Goal: Information Seeking & Learning: Learn about a topic

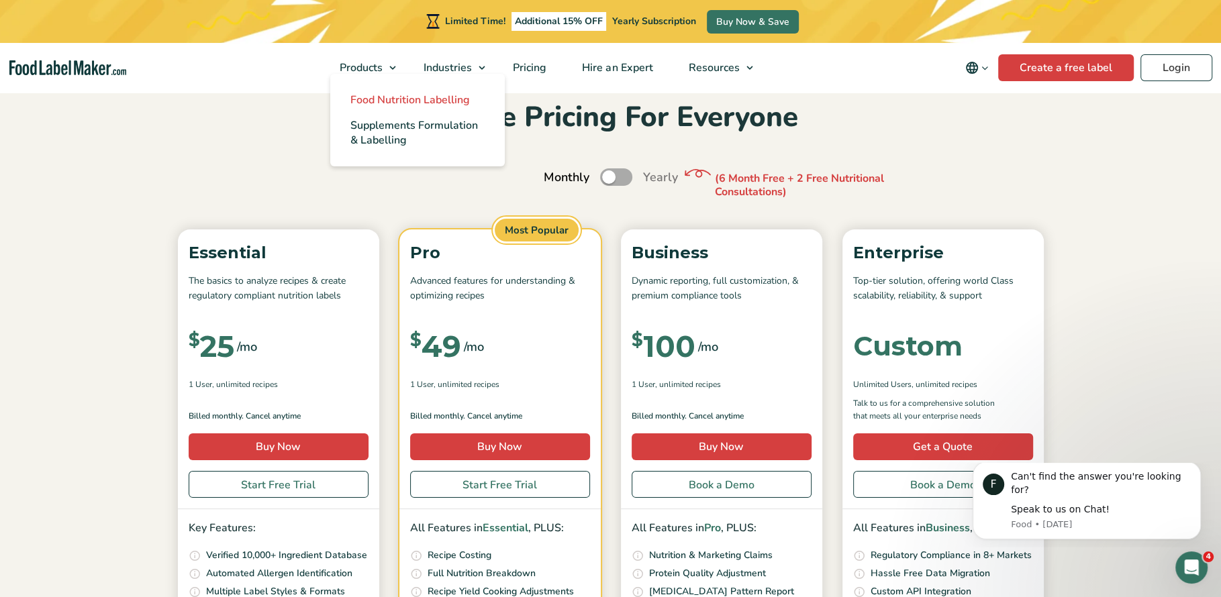
click at [382, 97] on span "Food Nutrition Labelling" at bounding box center [409, 100] width 119 height 15
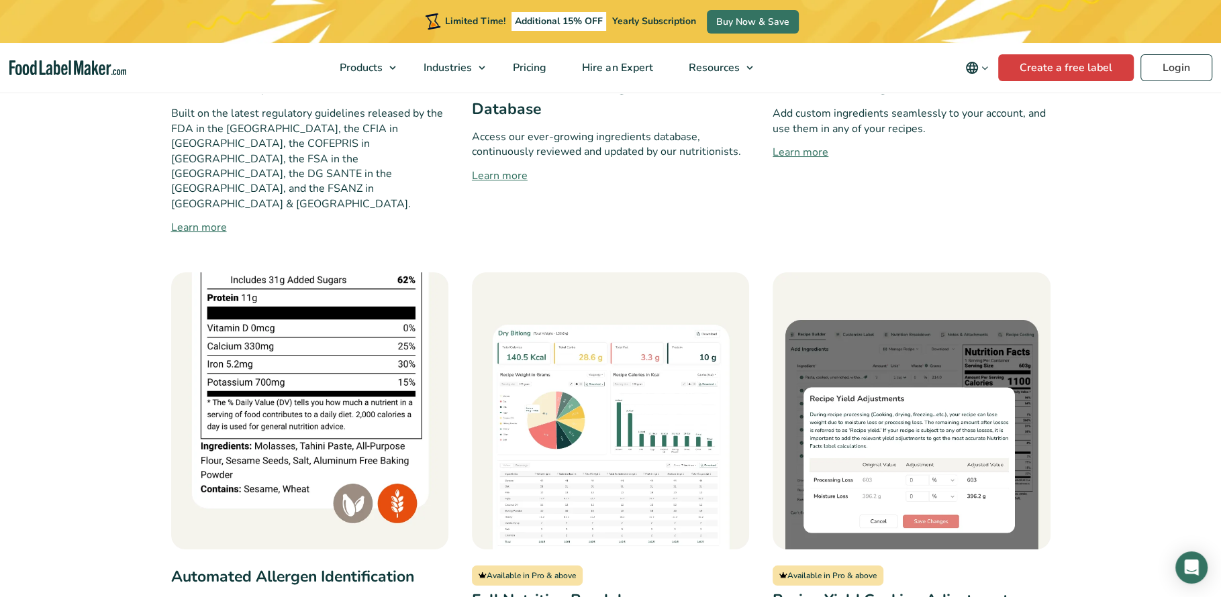
scroll to position [824, 0]
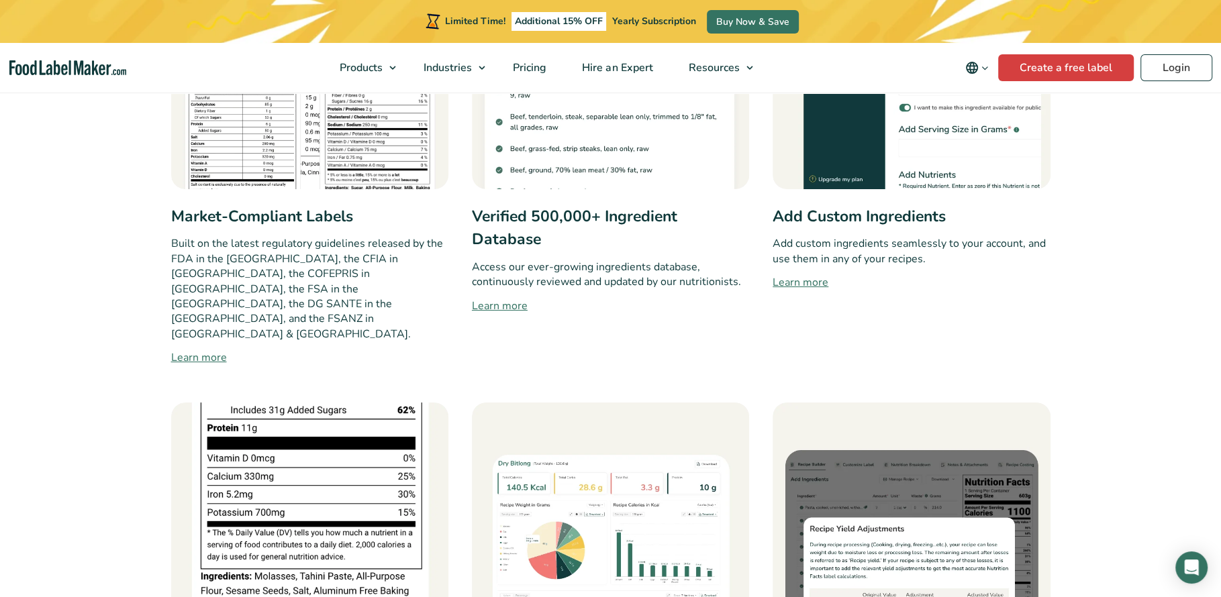
click at [211, 350] on link "Learn more" at bounding box center [309, 358] width 277 height 16
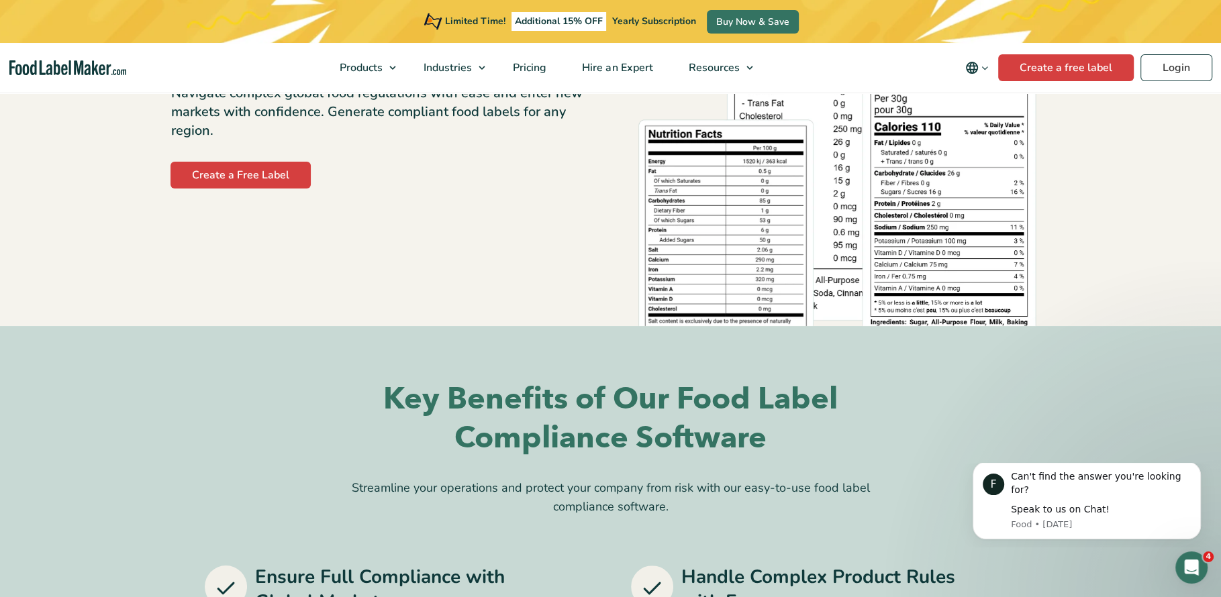
scroll to position [283, 0]
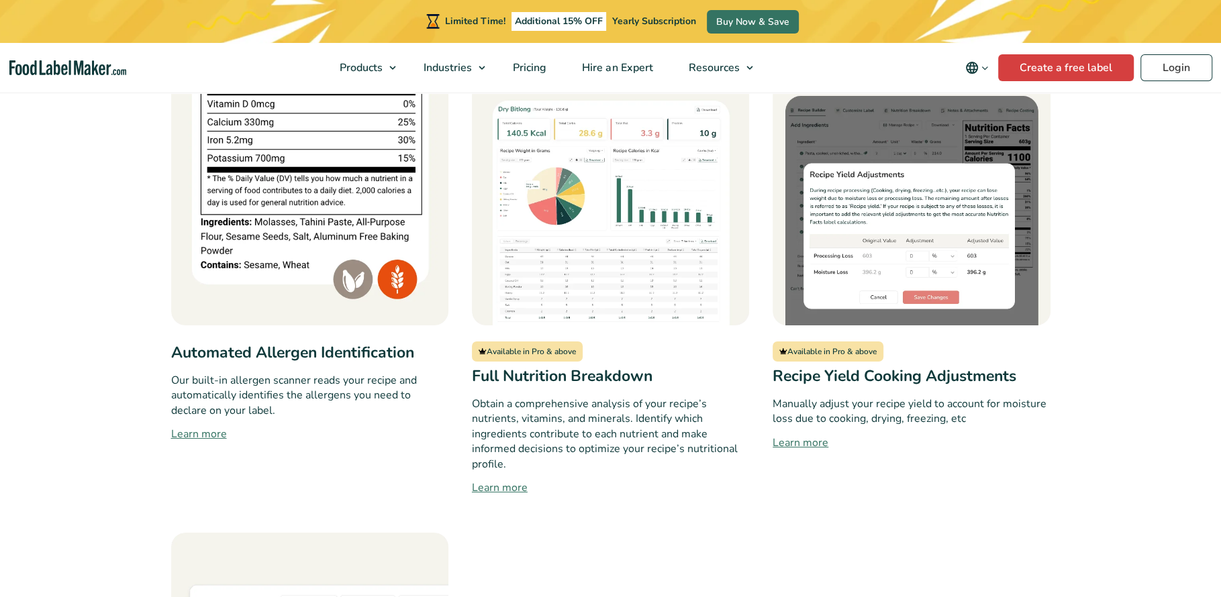
click at [74, 188] on section "Key Features Regulatory Compliant Nutrition Analysis Easy & Flexible Label Cust…" at bounding box center [610, 187] width 1221 height 1586
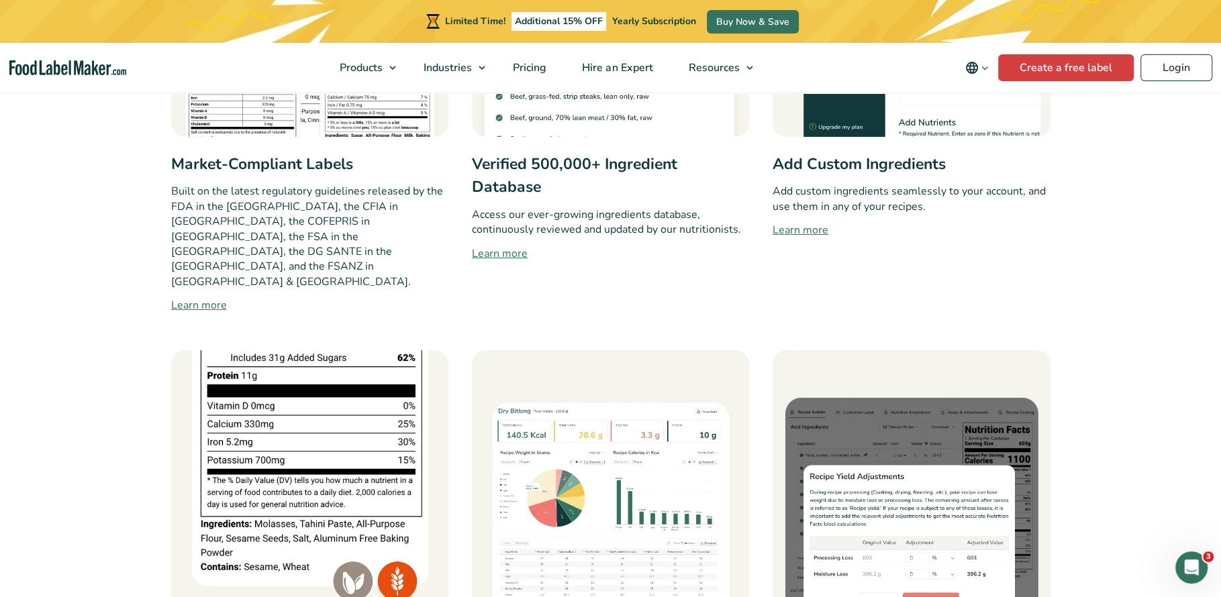
click at [497, 255] on link "Learn more" at bounding box center [610, 254] width 277 height 16
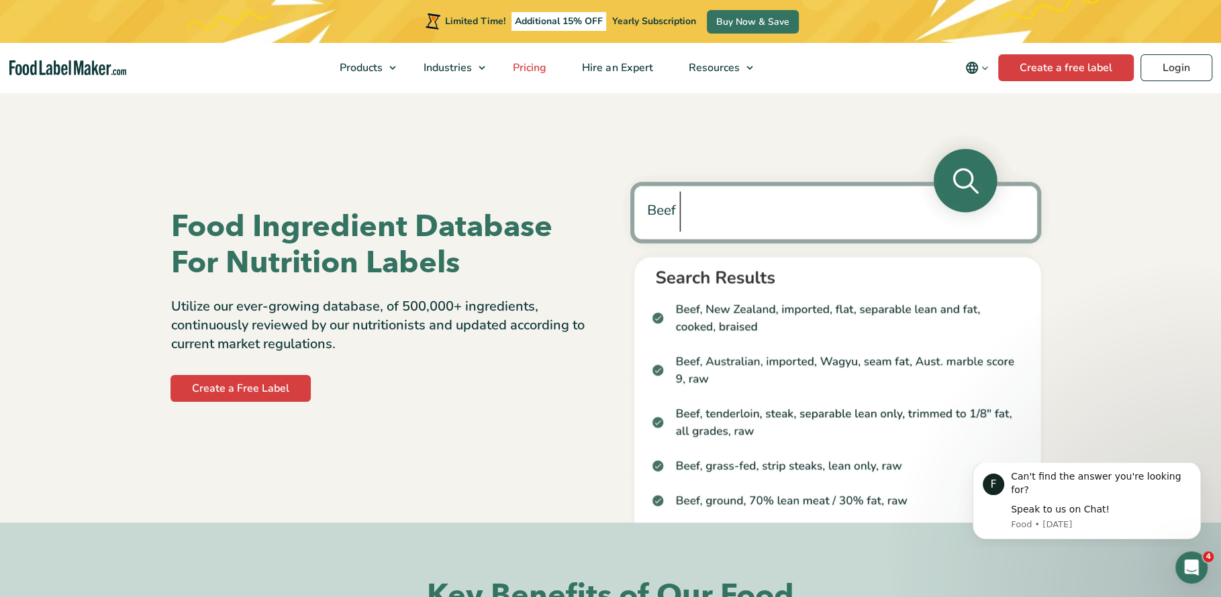
click at [511, 70] on span "Pricing" at bounding box center [528, 67] width 39 height 15
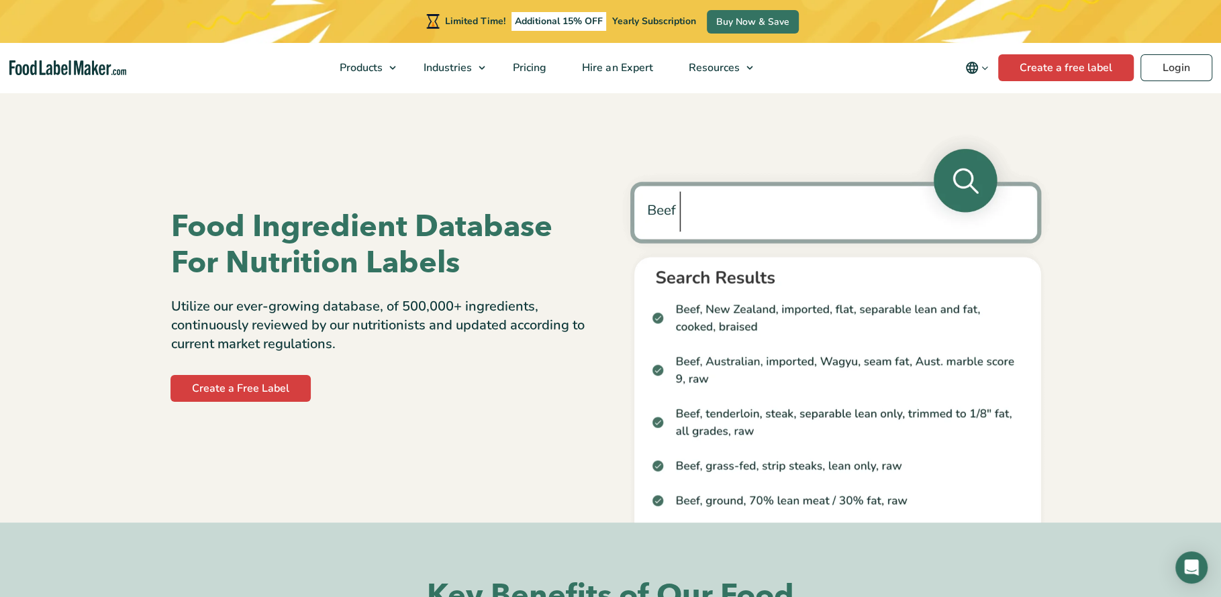
click at [91, 243] on section "Food Ingredient Database For Nutrition Labels Utilize our ever-growing database…" at bounding box center [610, 307] width 1221 height 432
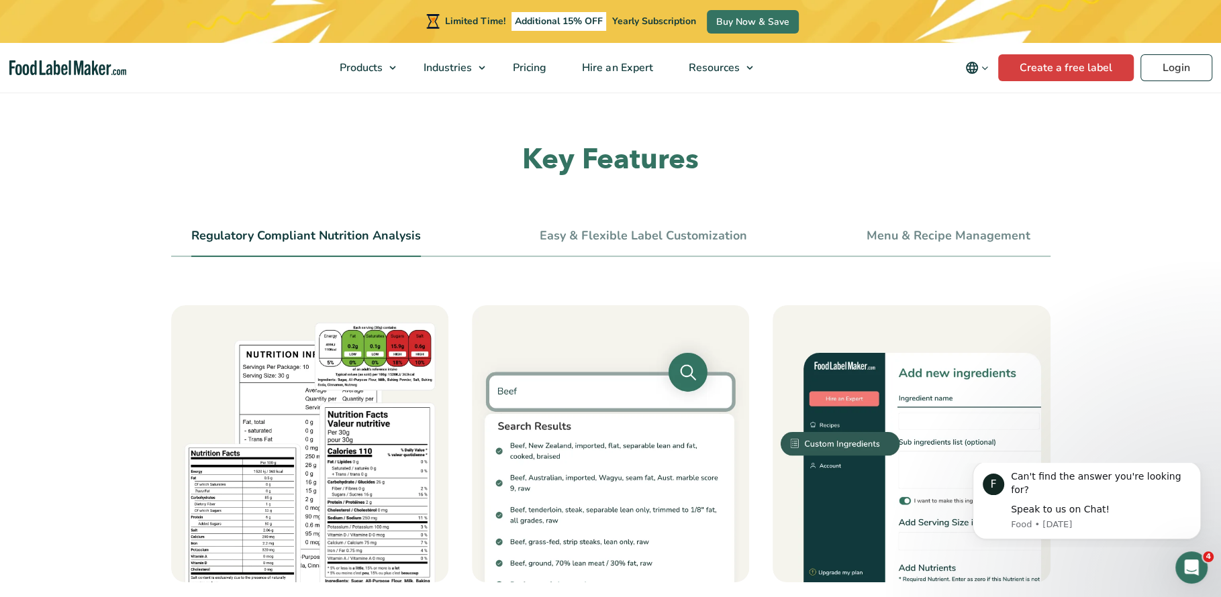
scroll to position [462, 0]
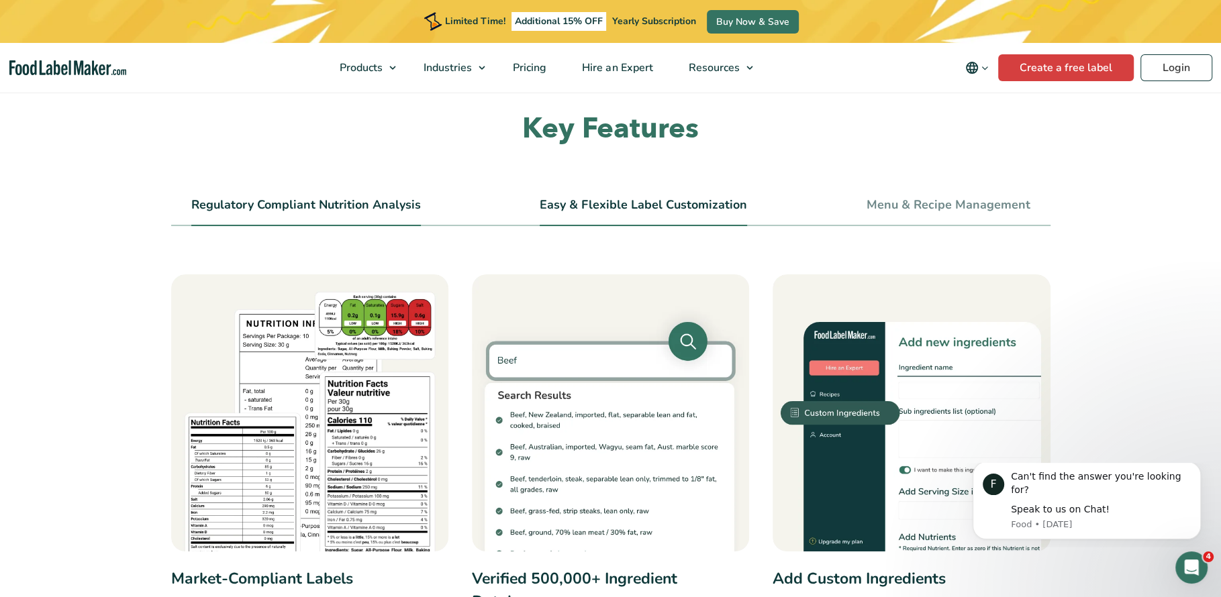
click at [650, 214] on li "Easy & Flexible Label Customization" at bounding box center [643, 211] width 207 height 30
click at [588, 212] on link "Easy & Flexible Label Customization" at bounding box center [643, 205] width 207 height 15
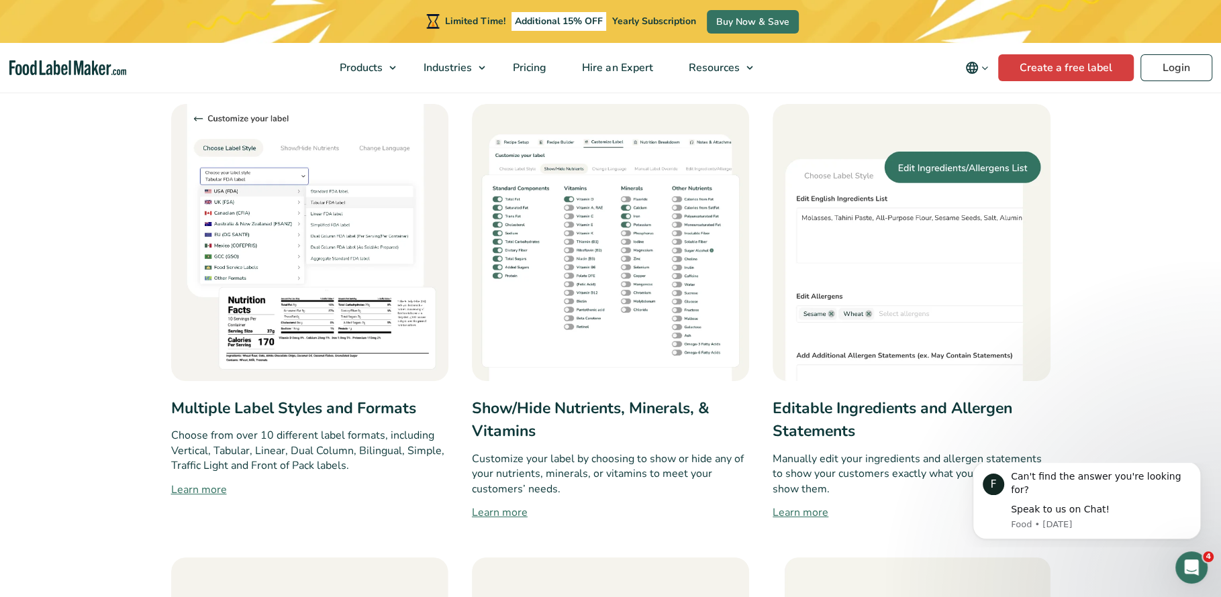
scroll to position [240, 0]
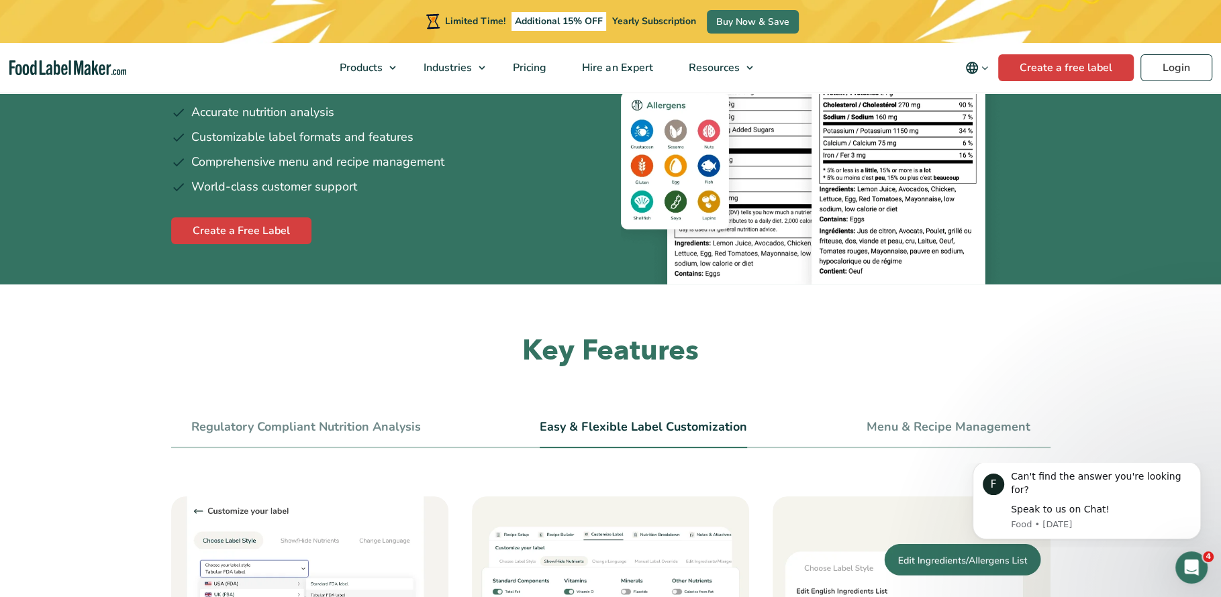
click at [903, 420] on link "Menu & Recipe Management" at bounding box center [948, 427] width 164 height 15
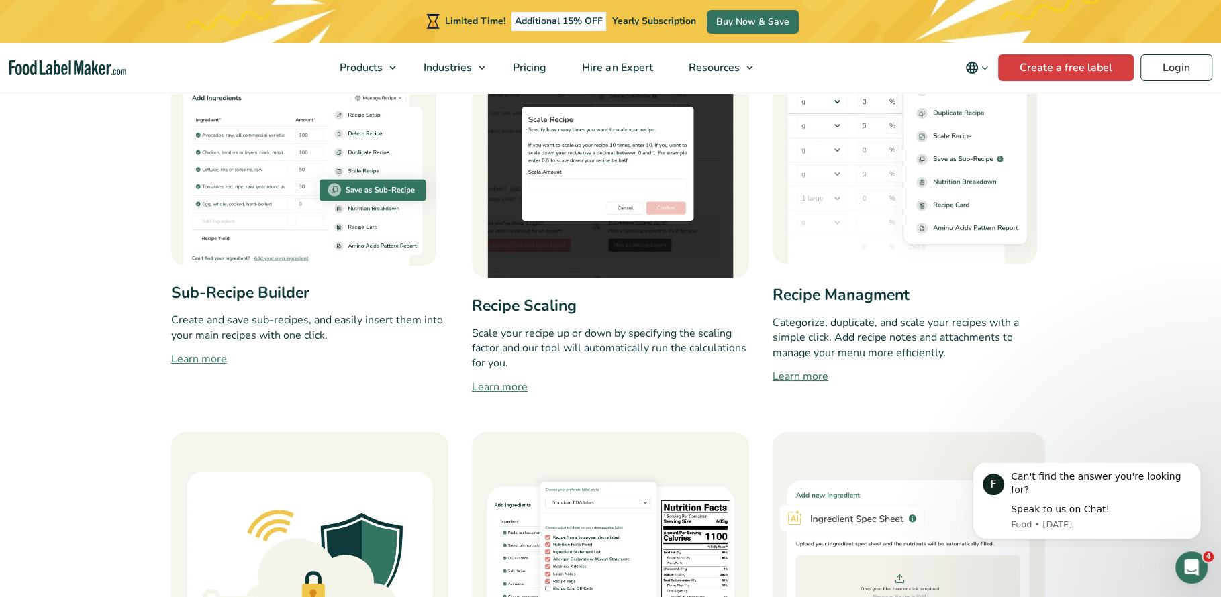
scroll to position [746, 0]
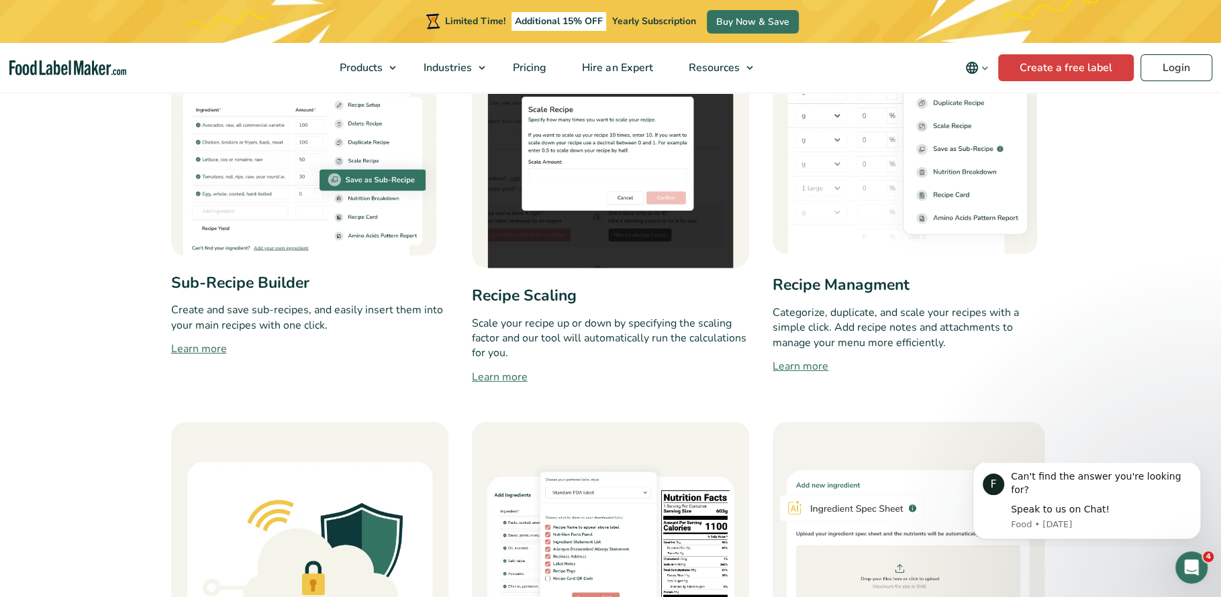
click at [801, 364] on link "Learn more" at bounding box center [910, 366] width 277 height 16
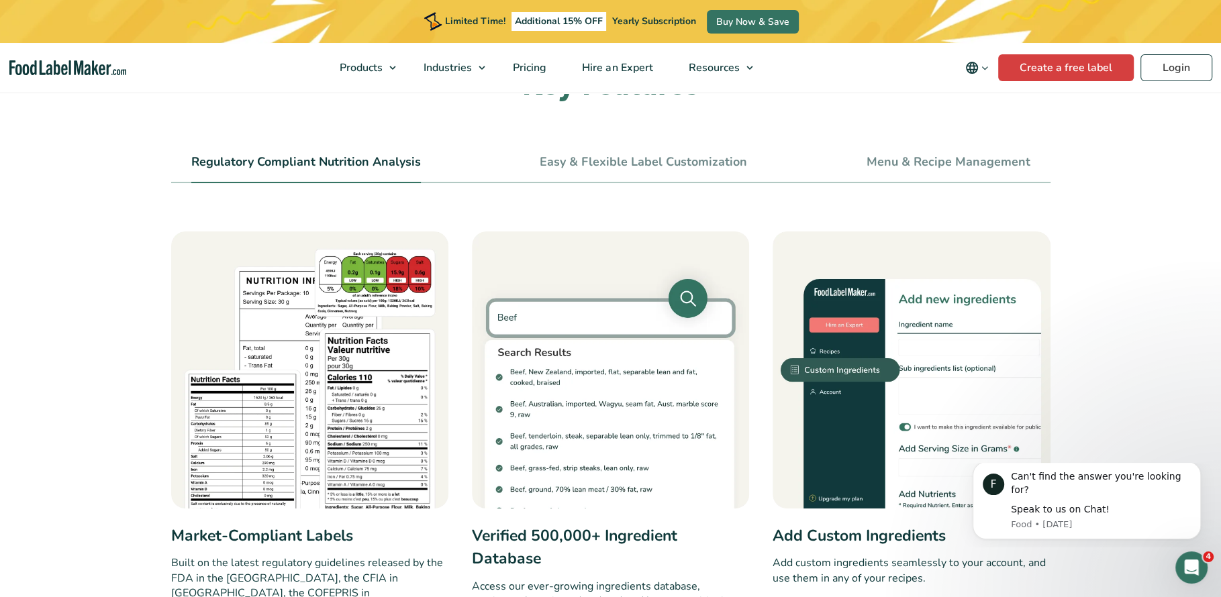
scroll to position [294, 0]
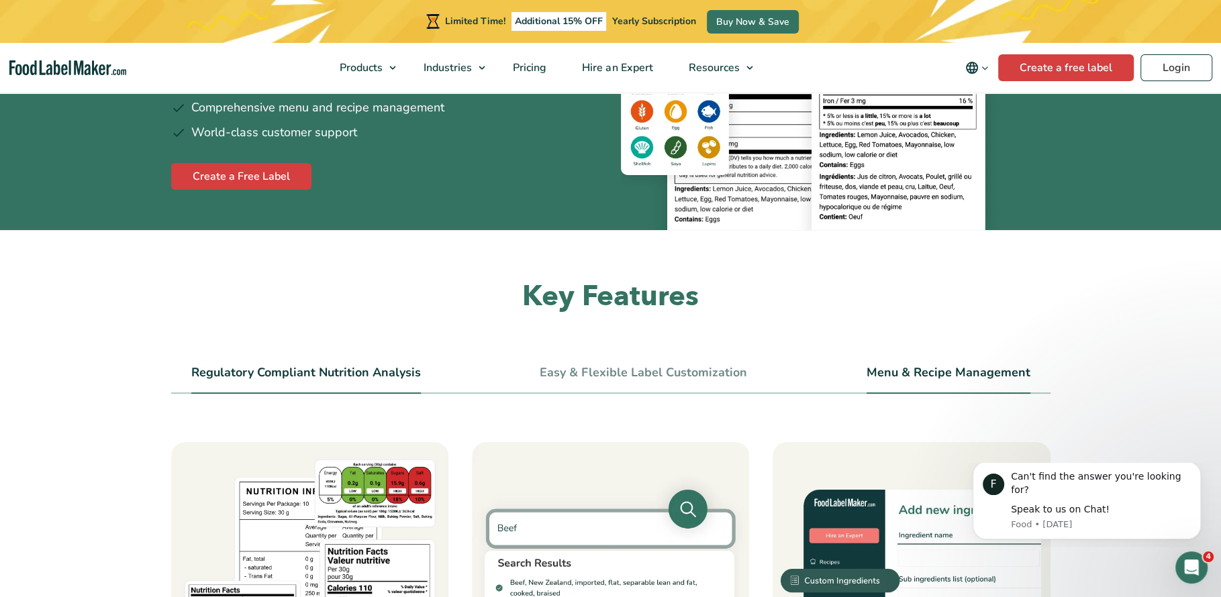
click at [937, 384] on li "Menu & Recipe Management" at bounding box center [948, 379] width 164 height 30
click at [937, 377] on link "Menu & Recipe Management" at bounding box center [948, 373] width 164 height 15
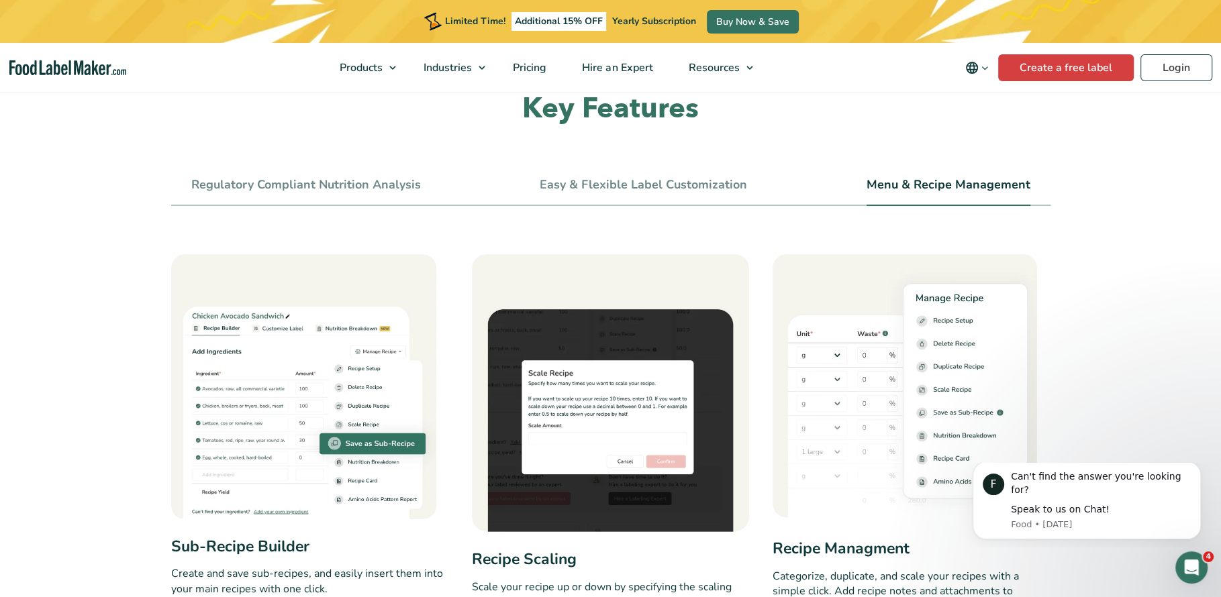
scroll to position [623, 0]
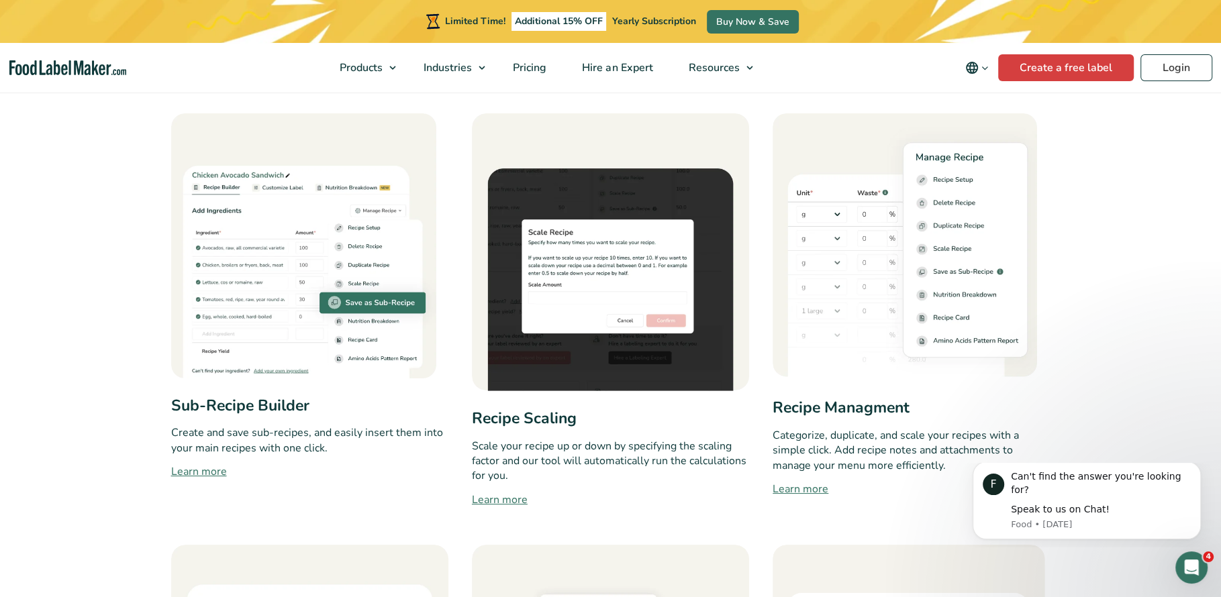
click at [824, 419] on h3 "Recipe Managment" at bounding box center [910, 408] width 277 height 23
click at [876, 448] on p "Categorize, duplicate, and scale your recipes with a simple click. Add recipe n…" at bounding box center [910, 450] width 277 height 45
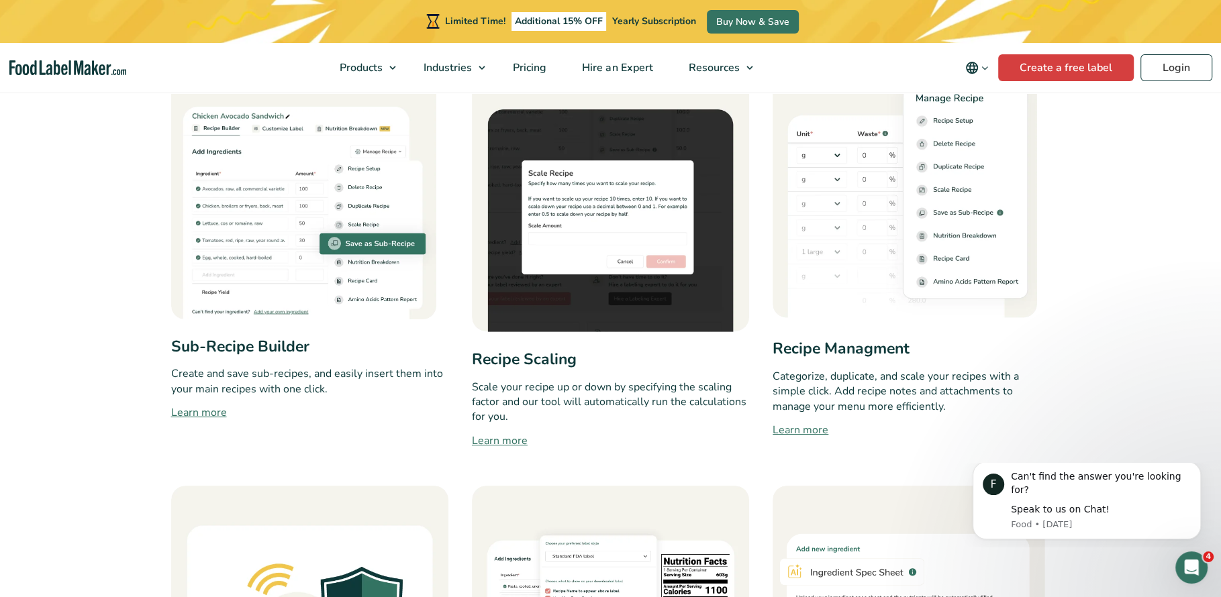
scroll to position [692, 0]
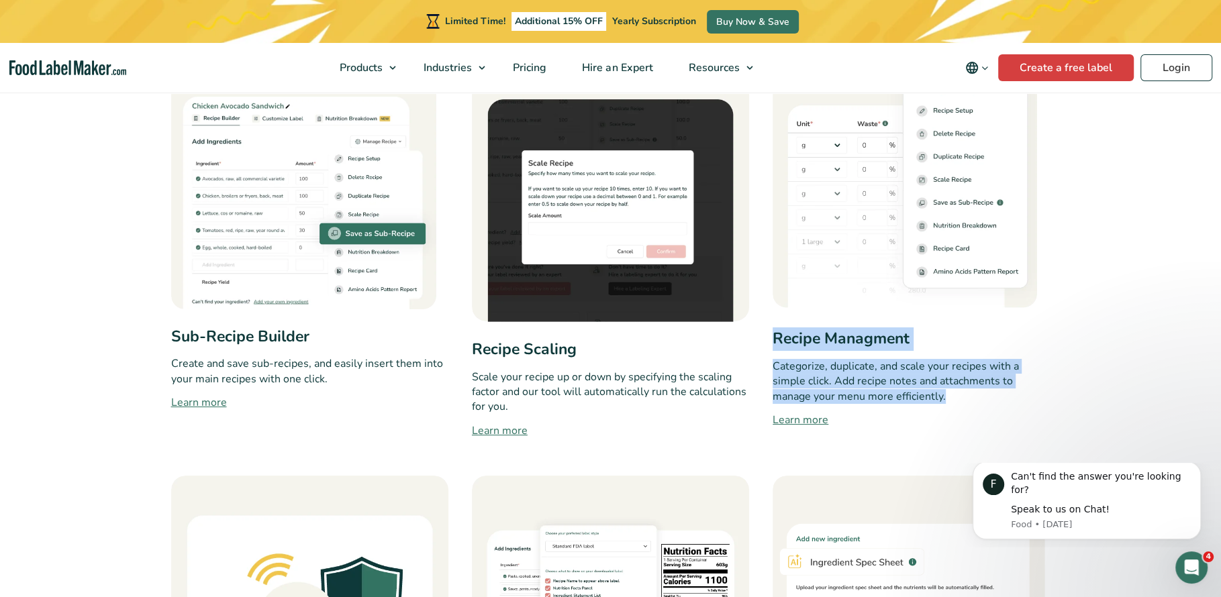
drag, startPoint x: 948, startPoint y: 398, endPoint x: 765, endPoint y: 344, distance: 190.9
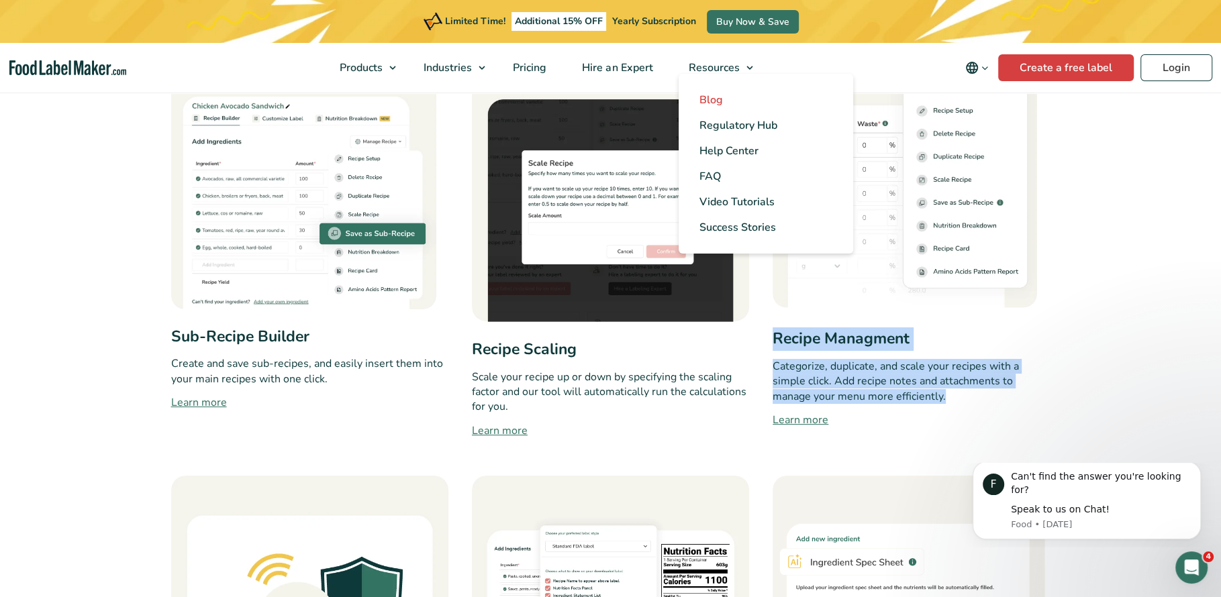
click at [710, 101] on span "Blog" at bounding box center [710, 100] width 23 height 15
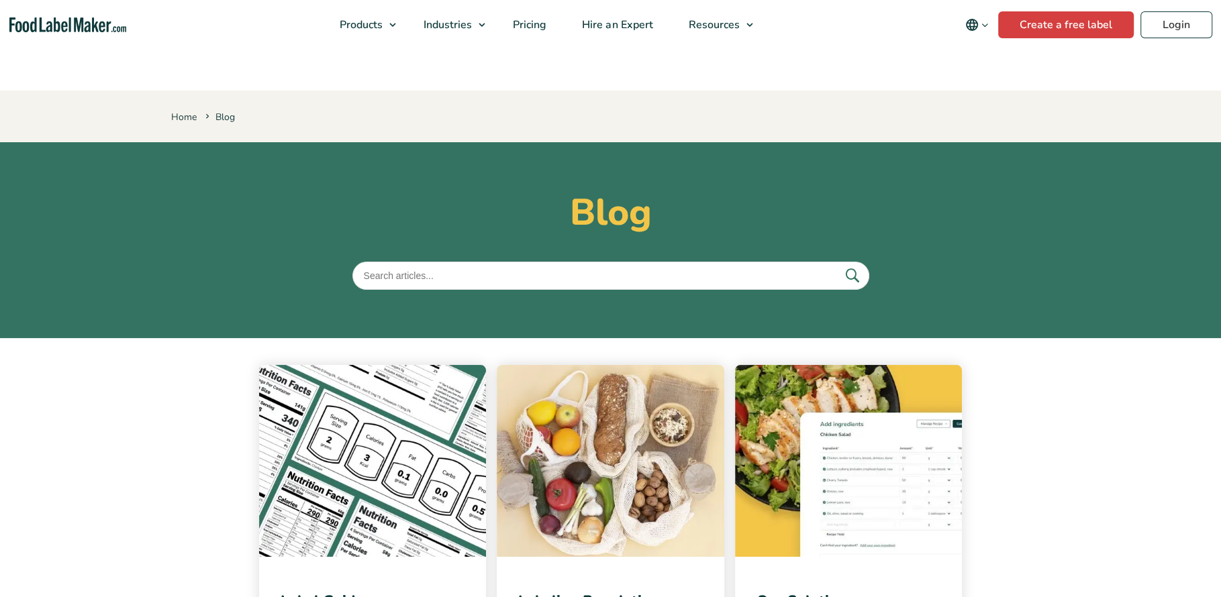
click at [410, 279] on input "text" at bounding box center [610, 276] width 517 height 28
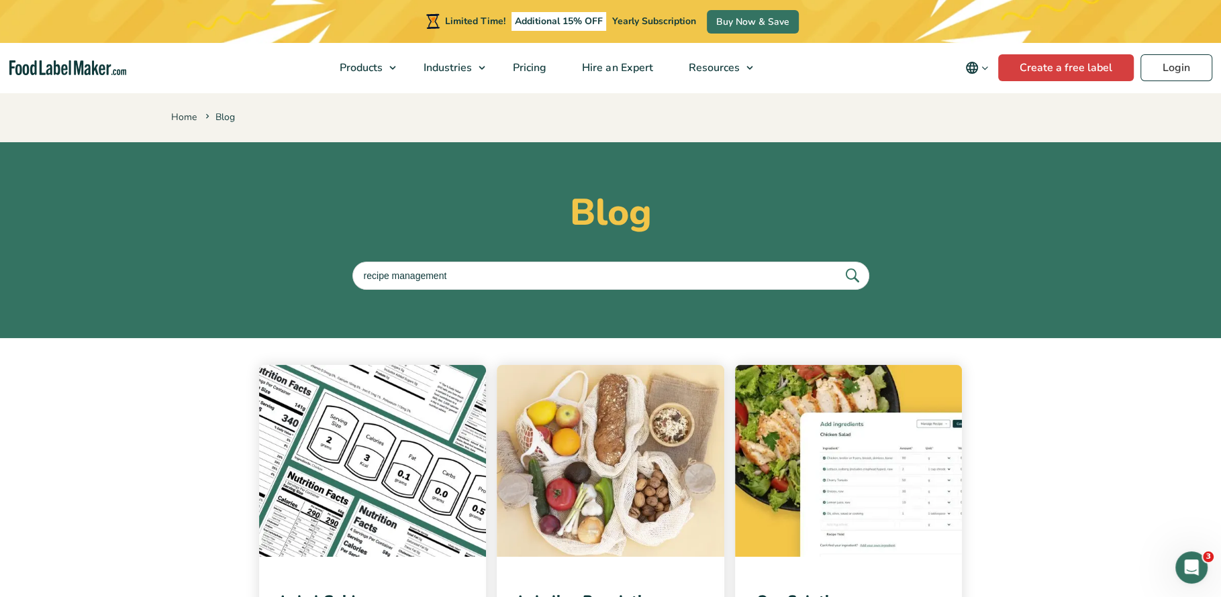
type input "recipe management"
click at [837, 264] on button "submit" at bounding box center [851, 275] width 28 height 22
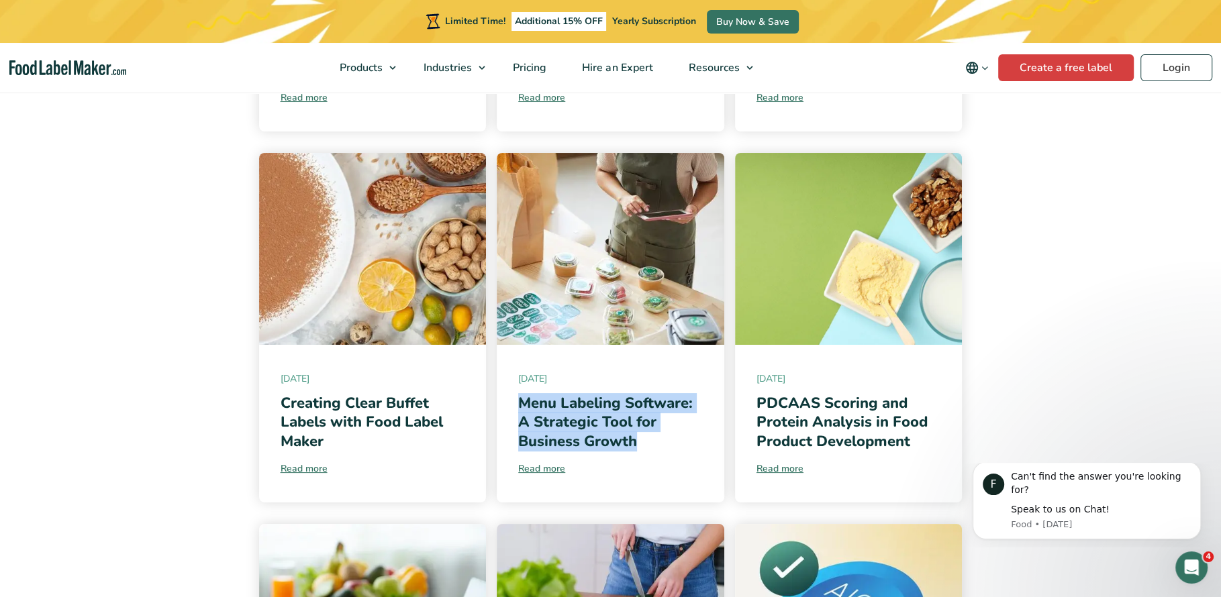
scroll to position [881, 0]
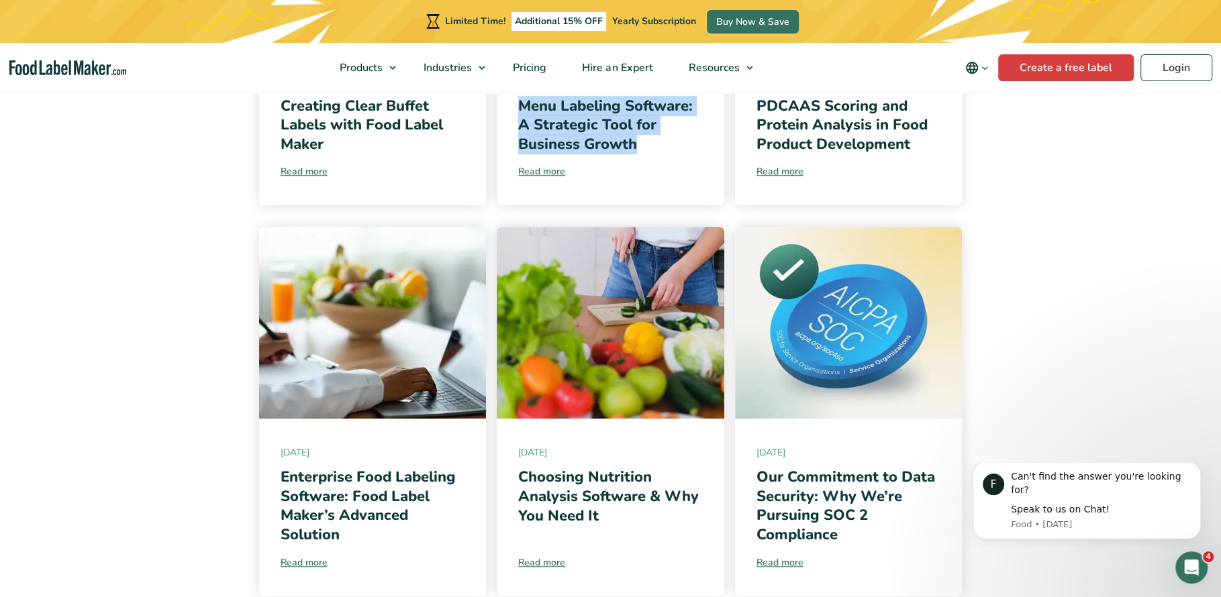
click at [158, 316] on section "[DATE] A Complete Guide to HFSS Compliance and Recipe Reformulation Read more […" at bounding box center [610, 259] width 1221 height 1605
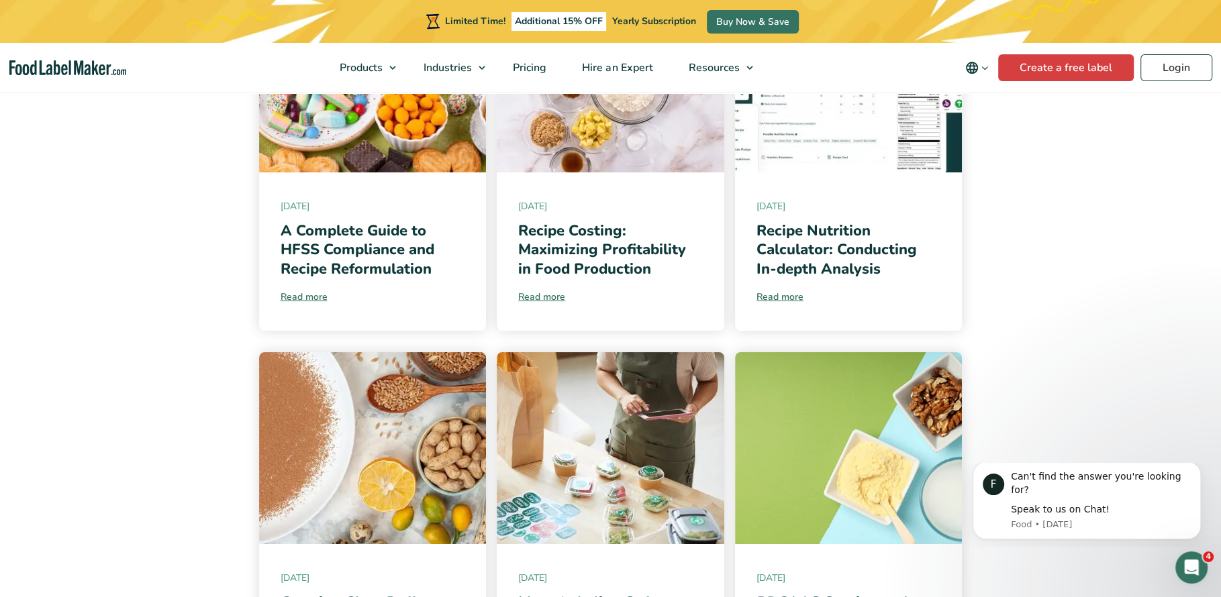
scroll to position [316, 0]
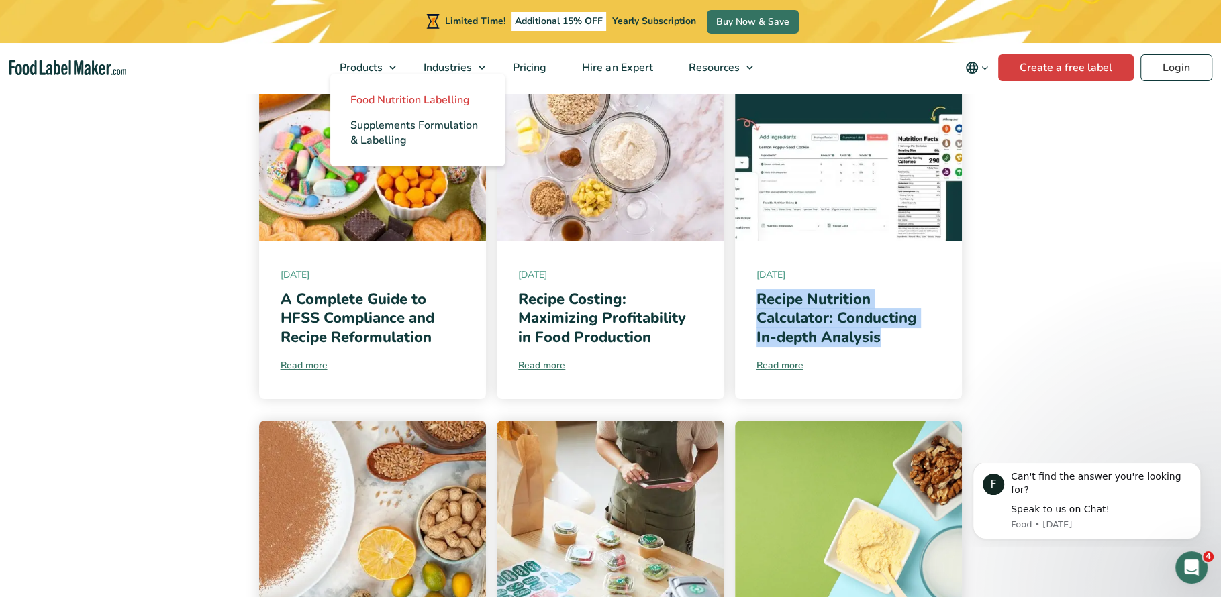
click at [366, 105] on span "Food Nutrition Labelling" at bounding box center [409, 100] width 119 height 15
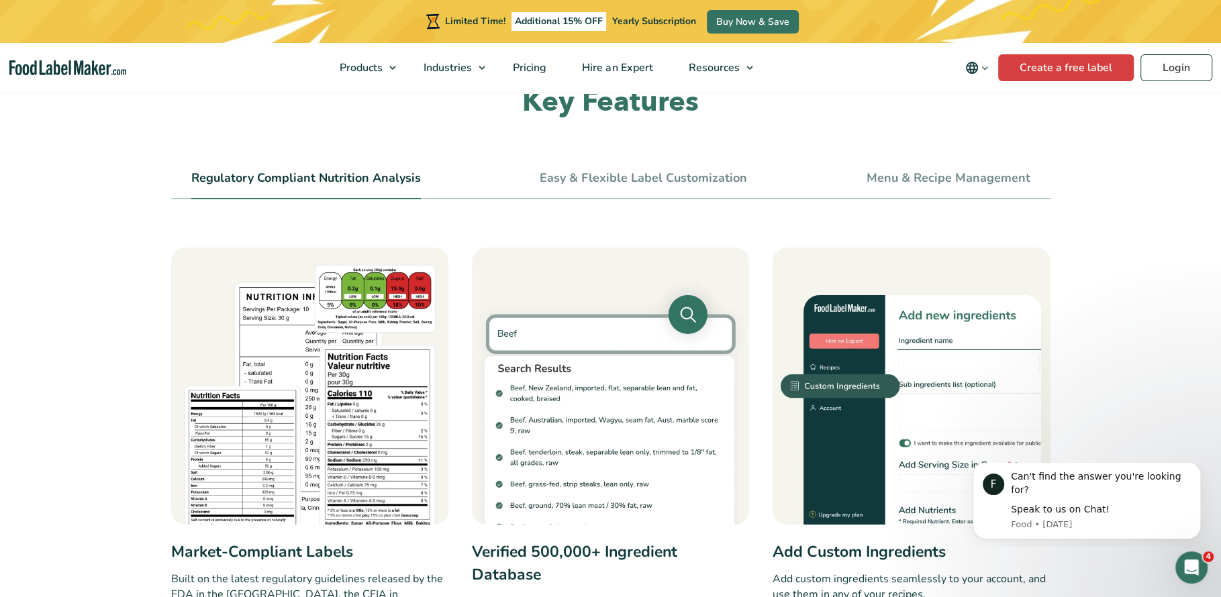
scroll to position [387, 0]
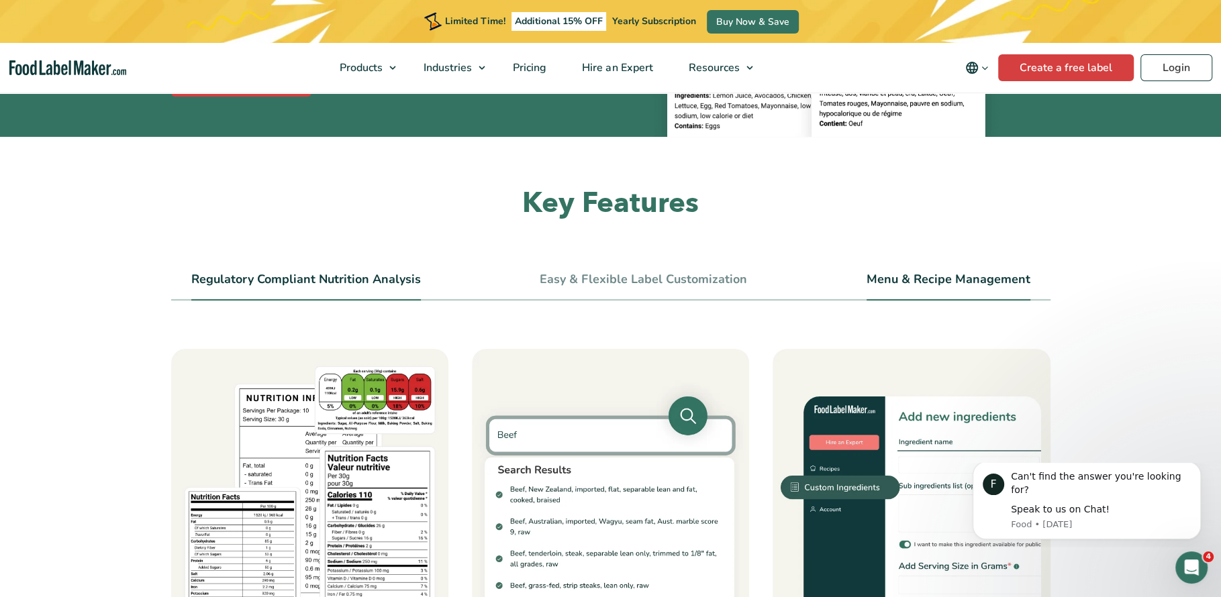
click at [899, 278] on link "Menu & Recipe Management" at bounding box center [948, 279] width 164 height 15
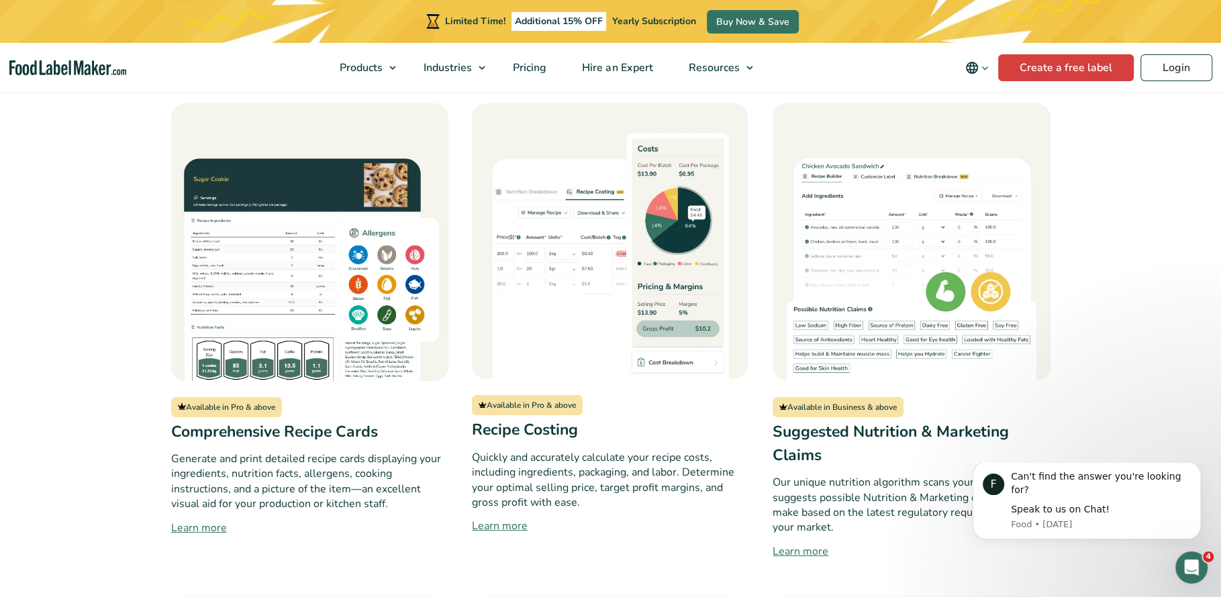
scroll to position [1643, 0]
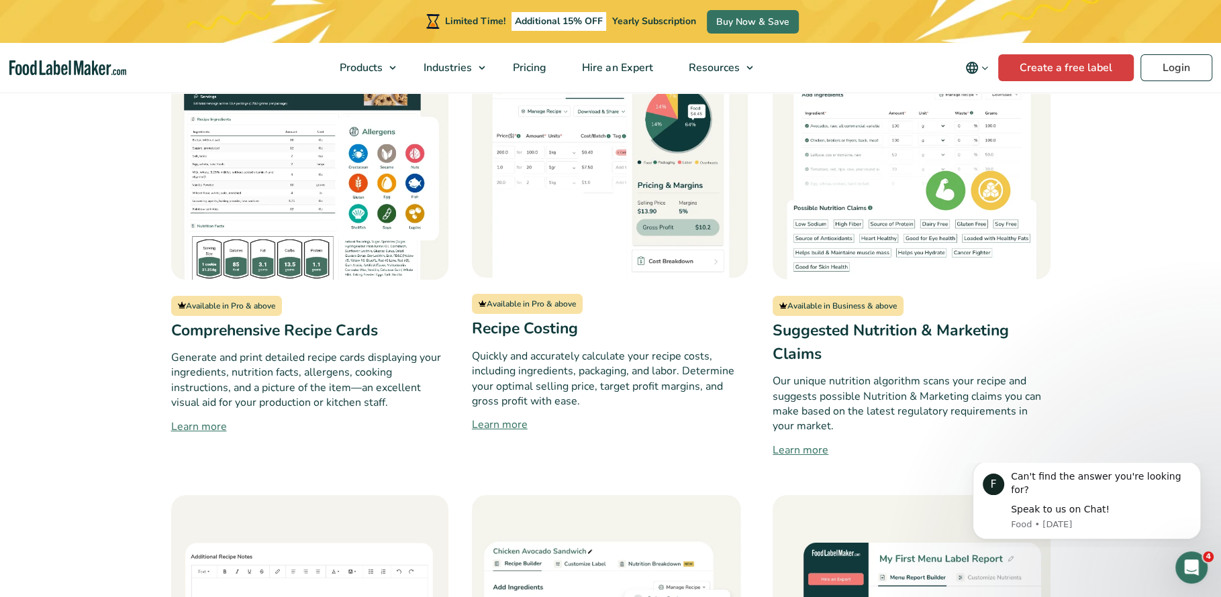
click at [511, 429] on link "Learn more" at bounding box center [610, 425] width 277 height 16
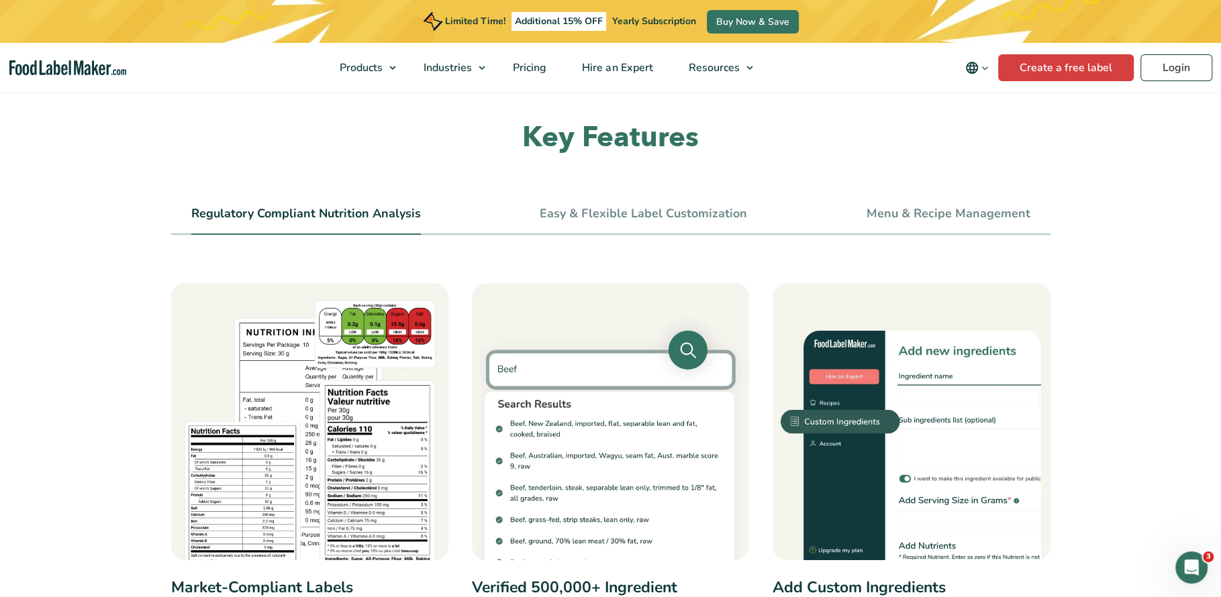
scroll to position [504, 0]
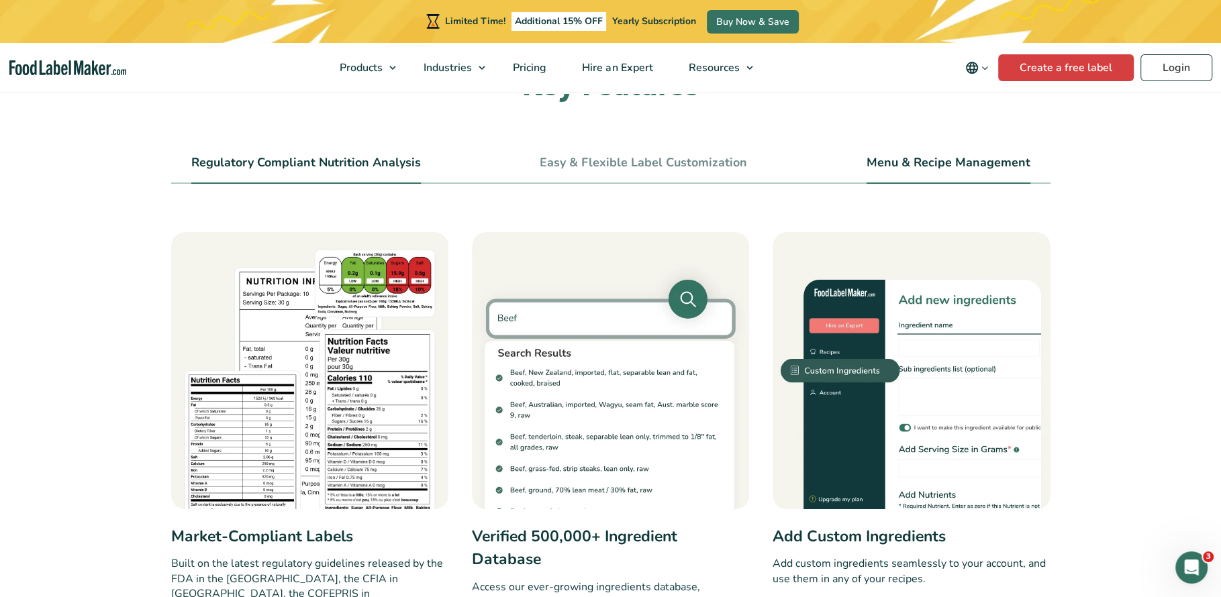
click at [875, 154] on li "Menu & Recipe Management" at bounding box center [948, 169] width 164 height 30
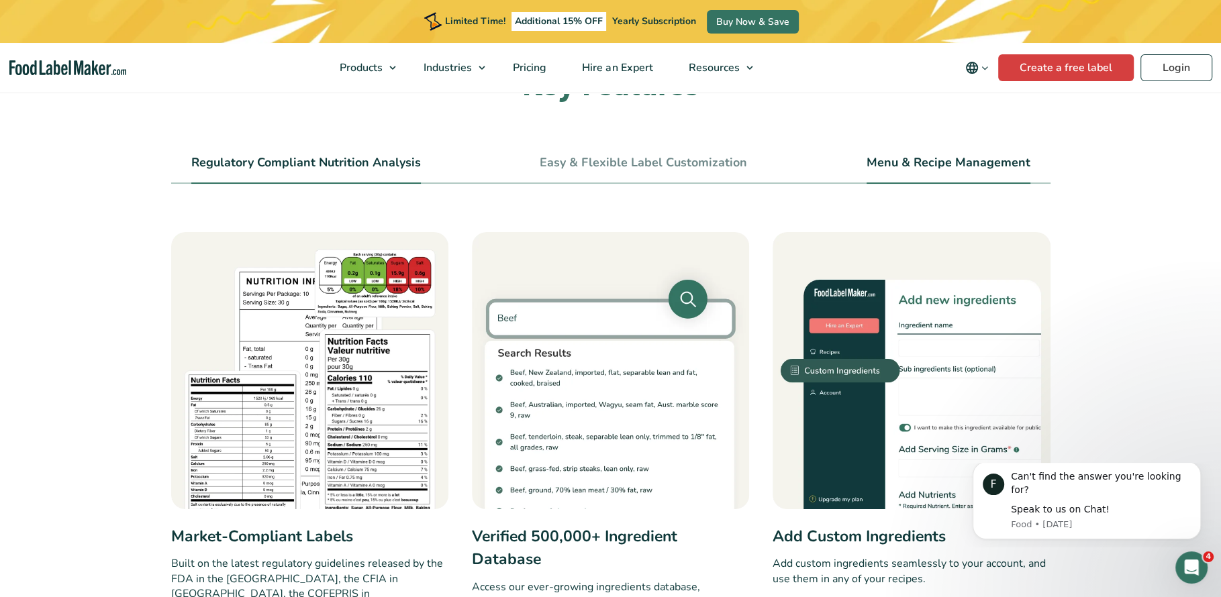
scroll to position [0, 0]
click at [886, 158] on link "Menu & Recipe Management" at bounding box center [948, 163] width 164 height 15
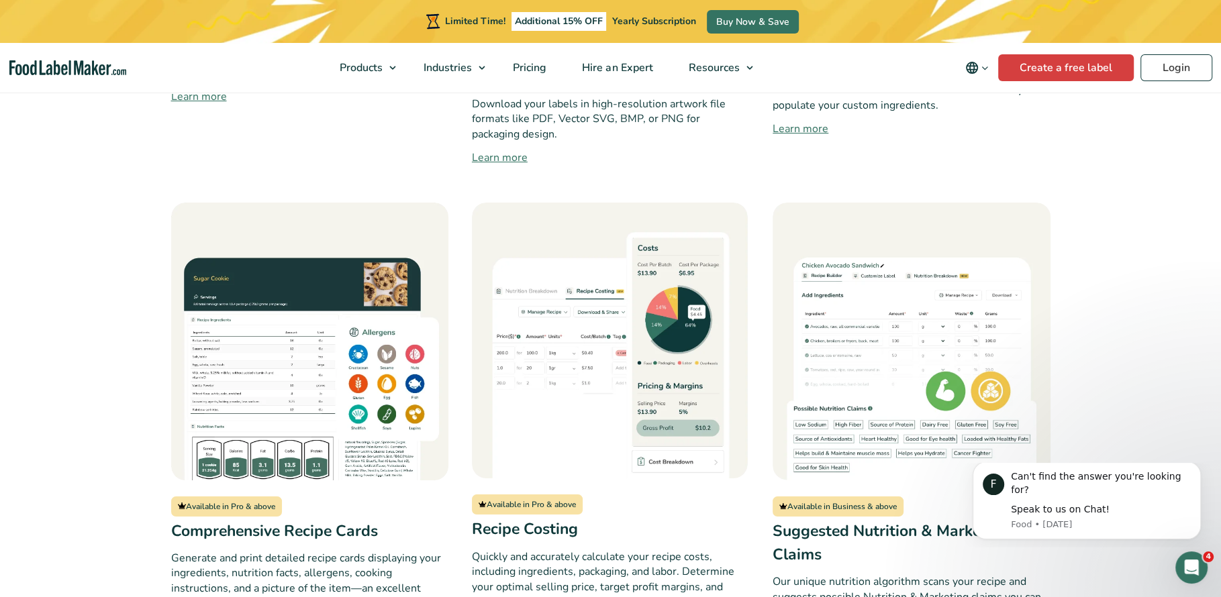
scroll to position [1618, 0]
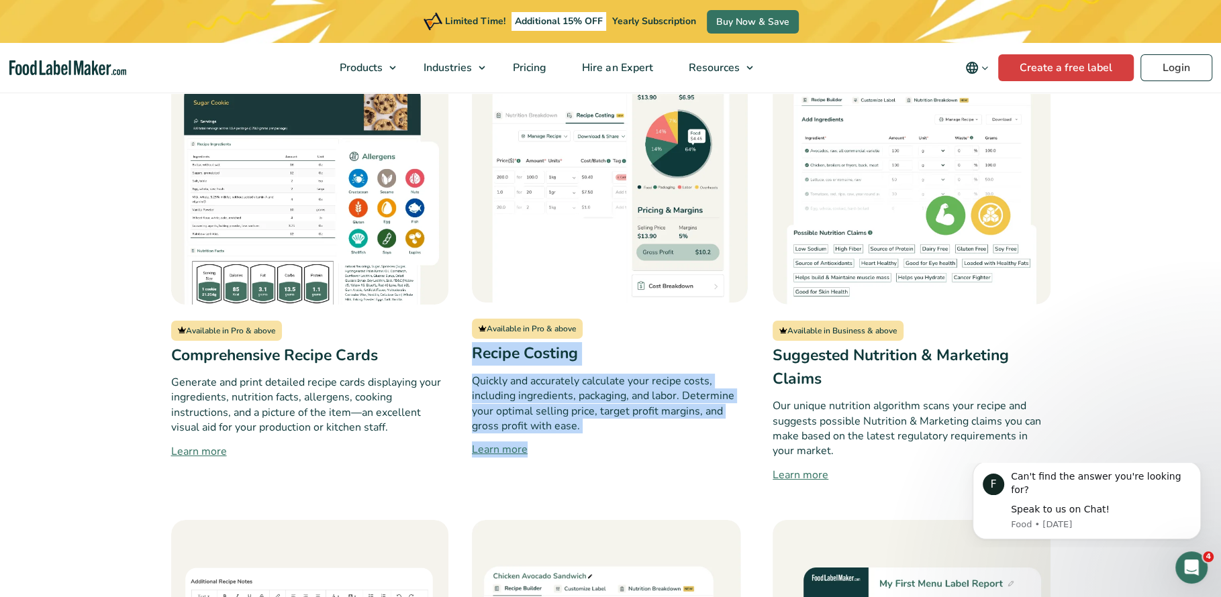
drag, startPoint x: 473, startPoint y: 354, endPoint x: 545, endPoint y: 450, distance: 119.8
click at [545, 450] on div "Available in Pro & above Recipe Costing Quickly and accurately calculate your r…" at bounding box center [610, 255] width 277 height 456
click at [635, 70] on span "Hire an Expert" at bounding box center [616, 67] width 76 height 15
